Goal: Communication & Community: Ask a question

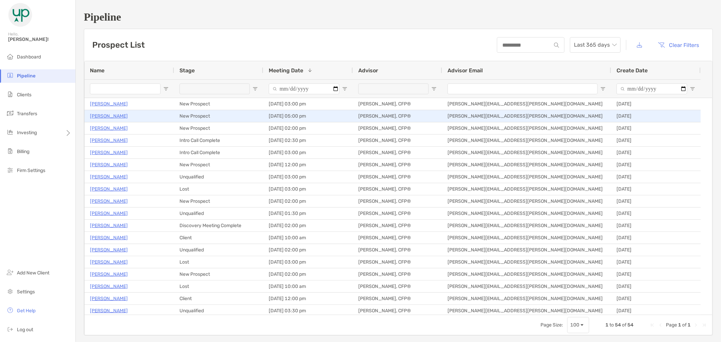
click at [118, 116] on p "[PERSON_NAME]" at bounding box center [109, 116] width 38 height 8
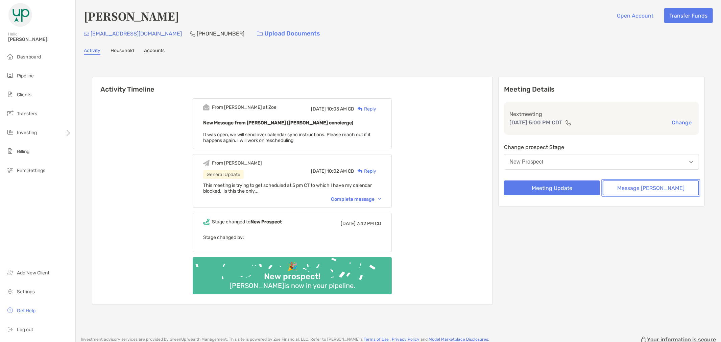
click at [668, 191] on button "Message [PERSON_NAME]" at bounding box center [651, 188] width 96 height 15
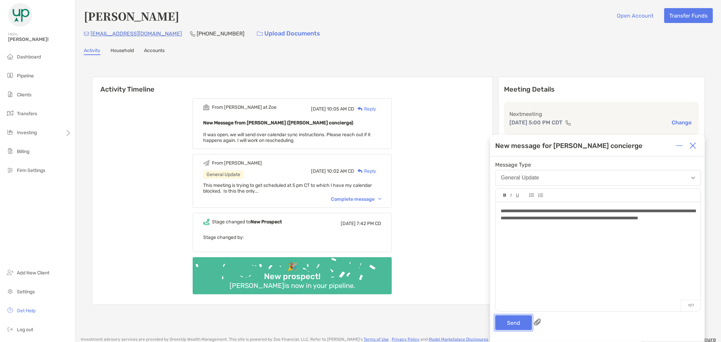
click at [517, 325] on button "Send" at bounding box center [514, 323] width 37 height 15
